Goal: Information Seeking & Learning: Learn about a topic

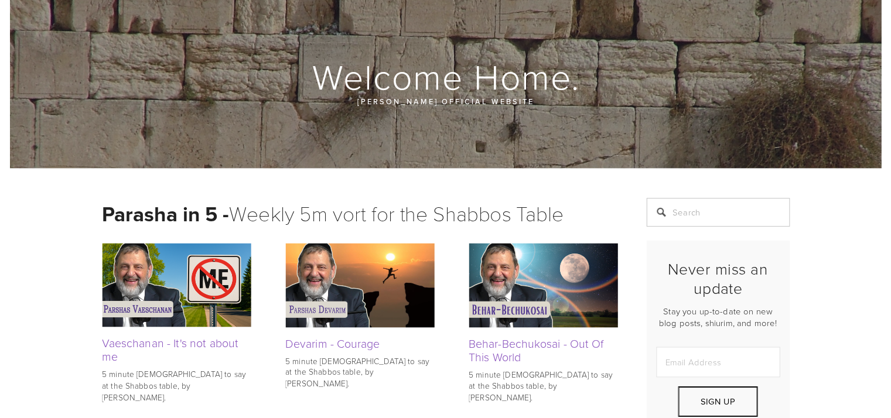
scroll to position [66, 0]
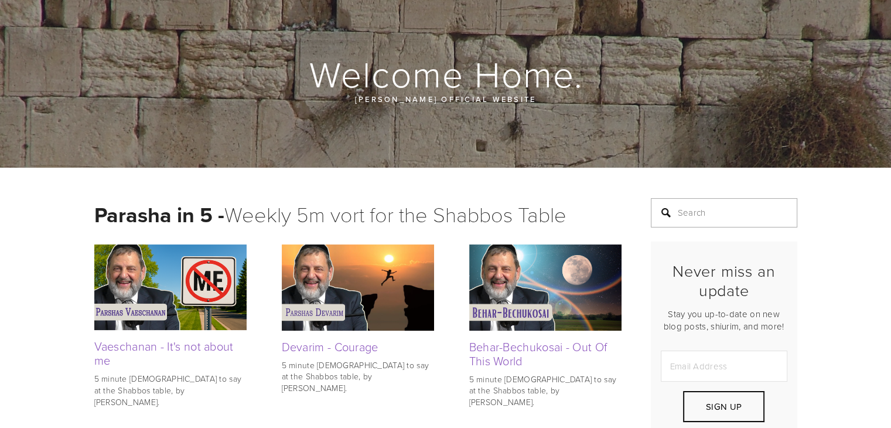
click at [704, 206] on input "Search" at bounding box center [724, 212] width 147 height 29
type input "dating"
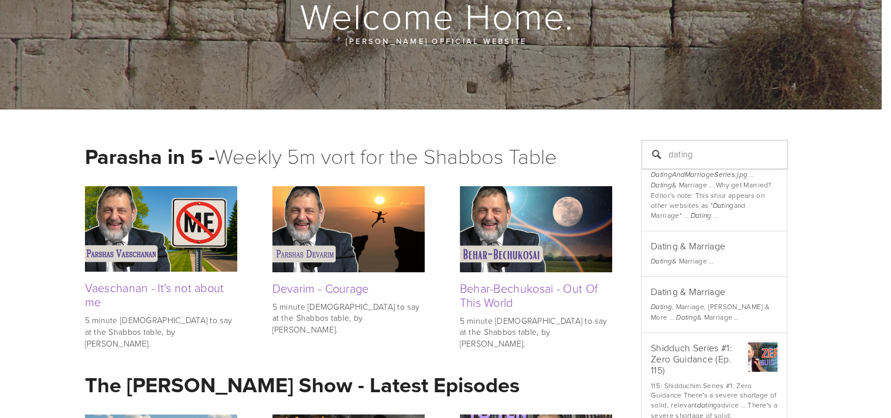
scroll to position [396, 0]
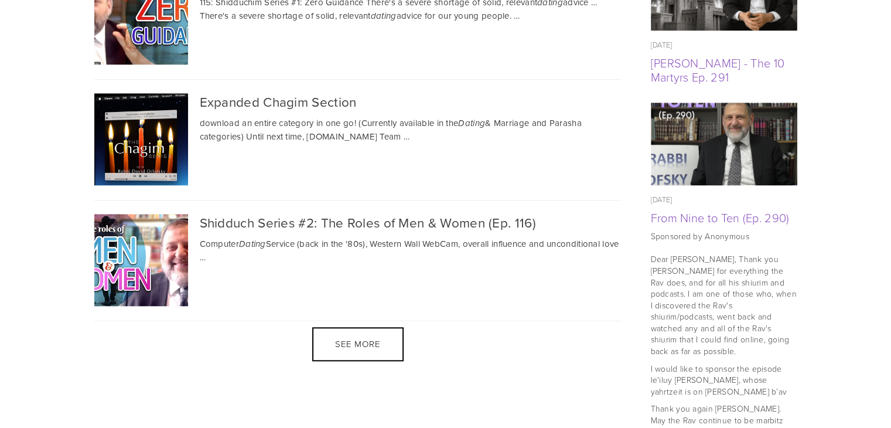
scroll to position [1067, 0]
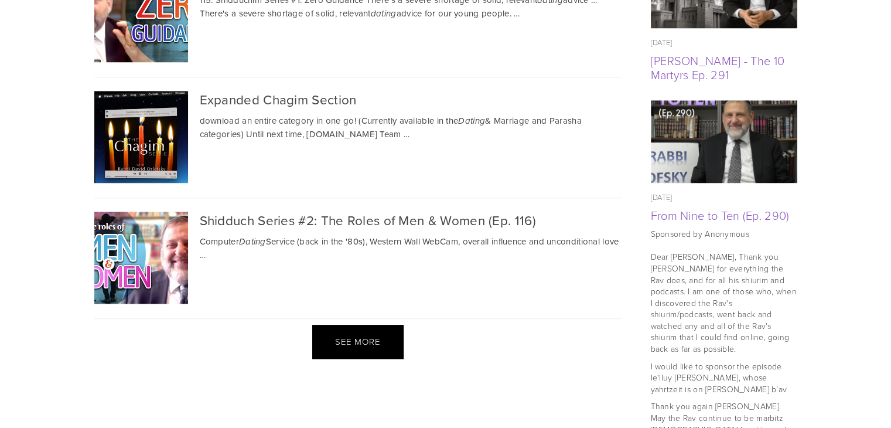
click at [396, 326] on div "See more" at bounding box center [357, 342] width 91 height 34
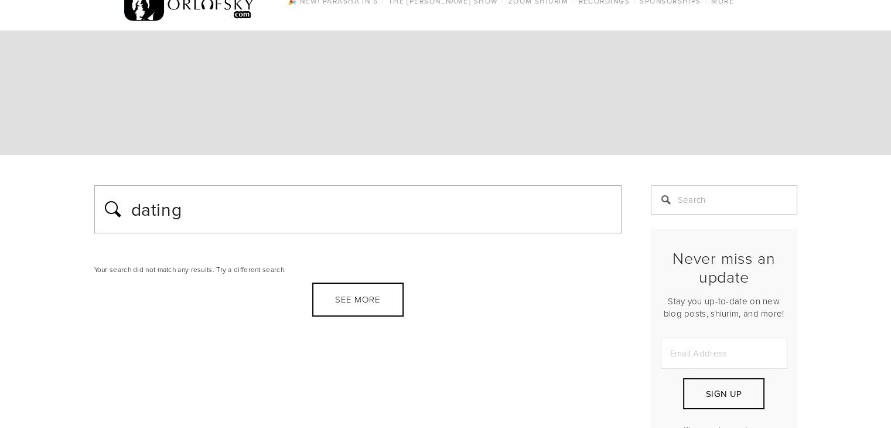
scroll to position [30, 0]
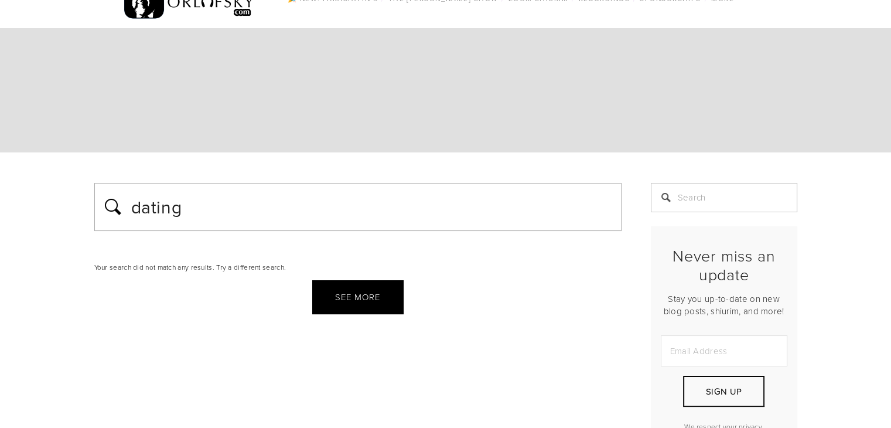
click at [359, 300] on span "See more" at bounding box center [357, 297] width 45 height 12
